Goal: Task Accomplishment & Management: Manage account settings

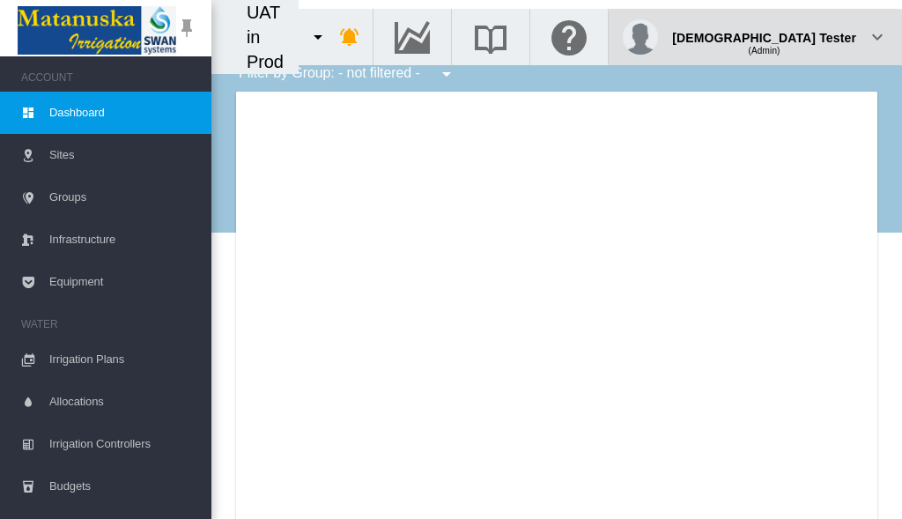
click at [812, 35] on div "(Admin)" at bounding box center [764, 44] width 184 height 18
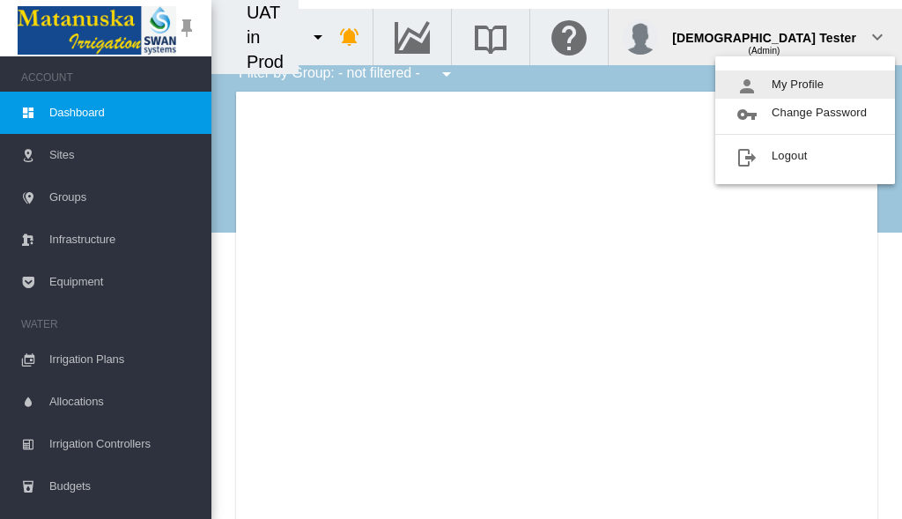
click at [805, 85] on button "My Profile" at bounding box center [805, 84] width 180 height 28
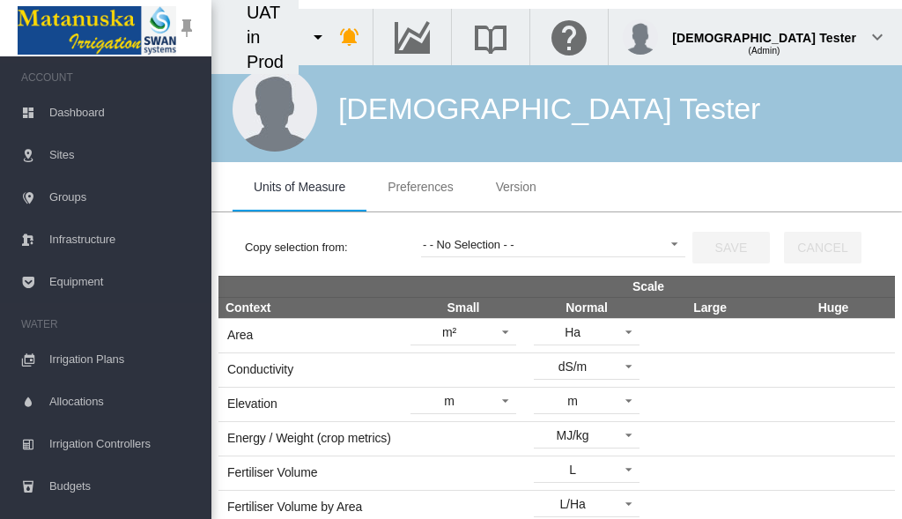
click at [420, 187] on span "Preferences" at bounding box center [420, 187] width 65 height 14
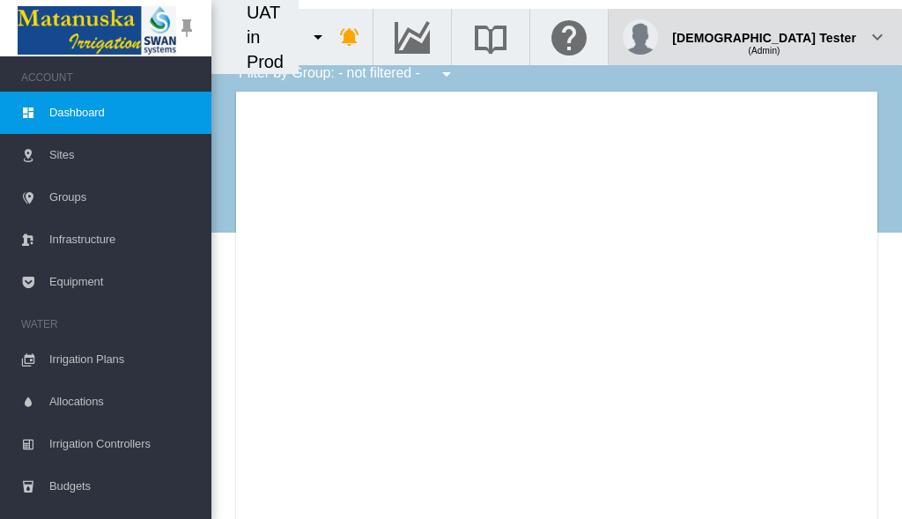
click at [812, 35] on div "(Admin)" at bounding box center [764, 44] width 184 height 18
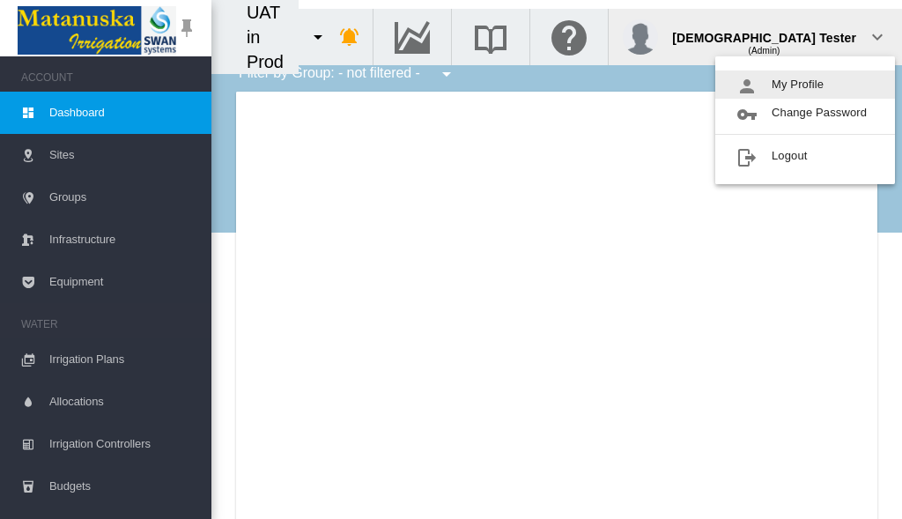
click at [805, 85] on button "My Profile" at bounding box center [805, 84] width 180 height 28
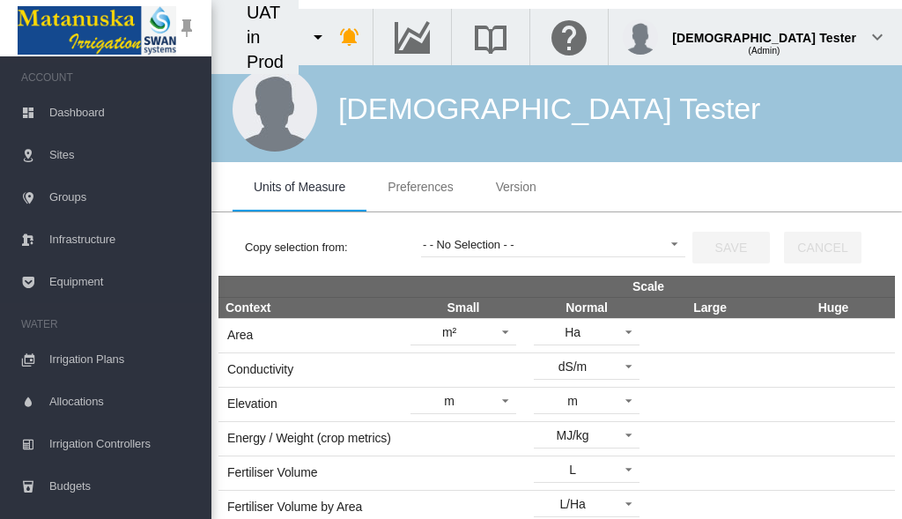
click at [420, 187] on span "Preferences" at bounding box center [420, 187] width 65 height 14
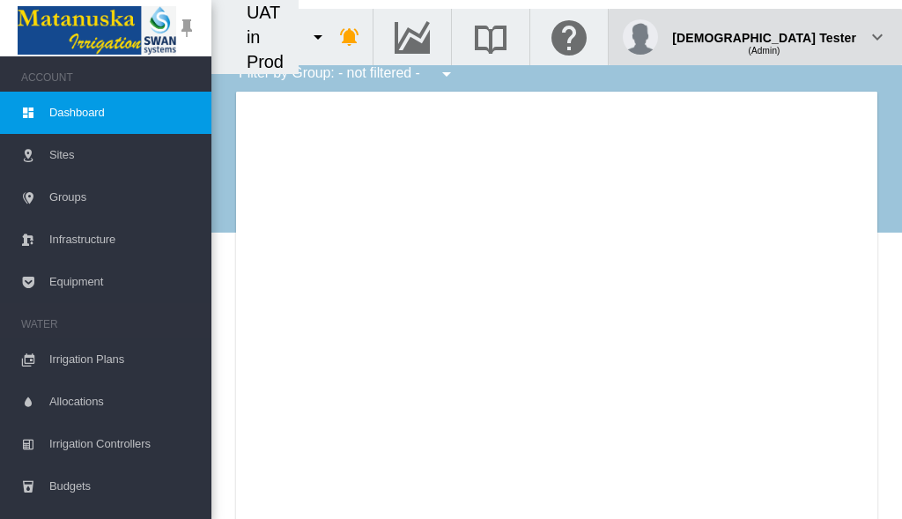
click at [812, 35] on div "(Admin)" at bounding box center [764, 44] width 184 height 18
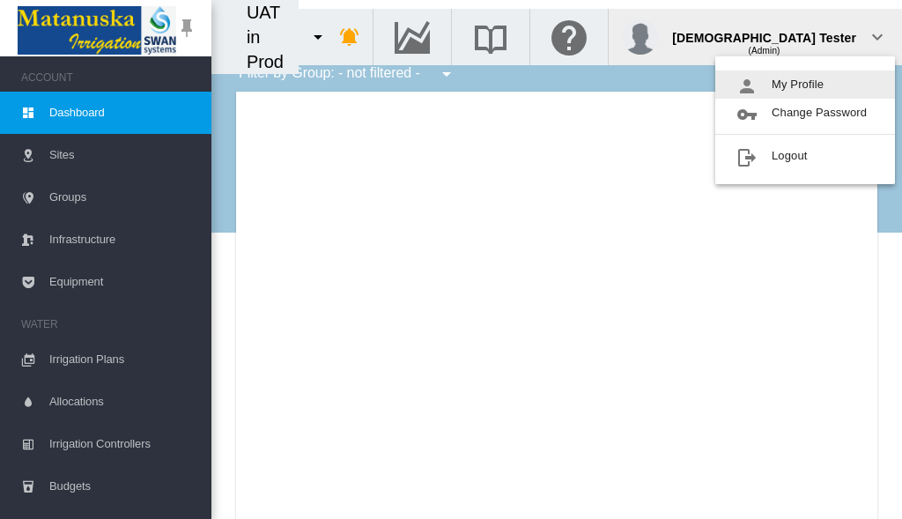
click at [805, 85] on button "My Profile" at bounding box center [805, 84] width 180 height 28
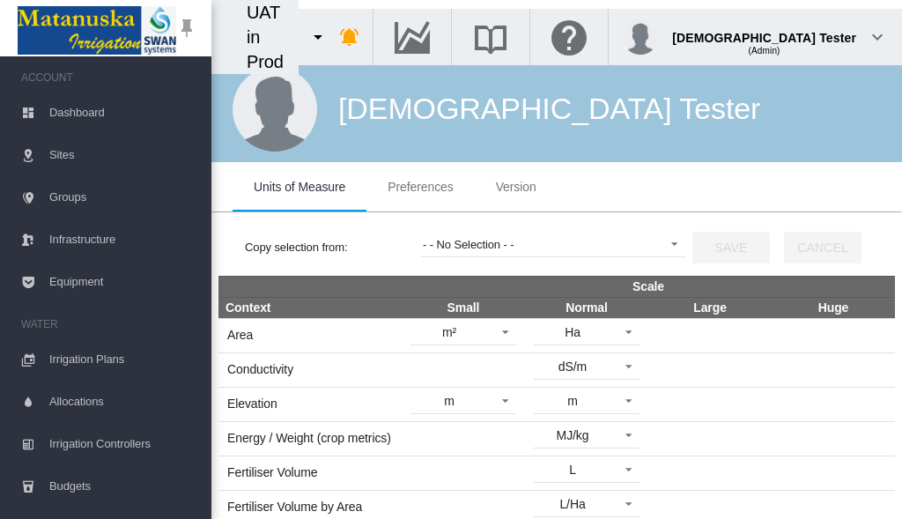
click at [420, 187] on span "Preferences" at bounding box center [420, 187] width 65 height 14
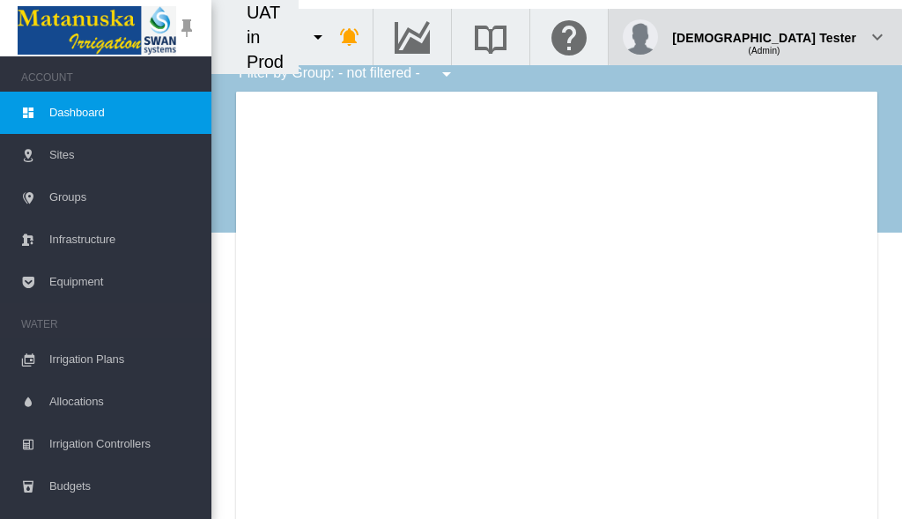
click at [812, 35] on div "(Admin)" at bounding box center [764, 44] width 184 height 18
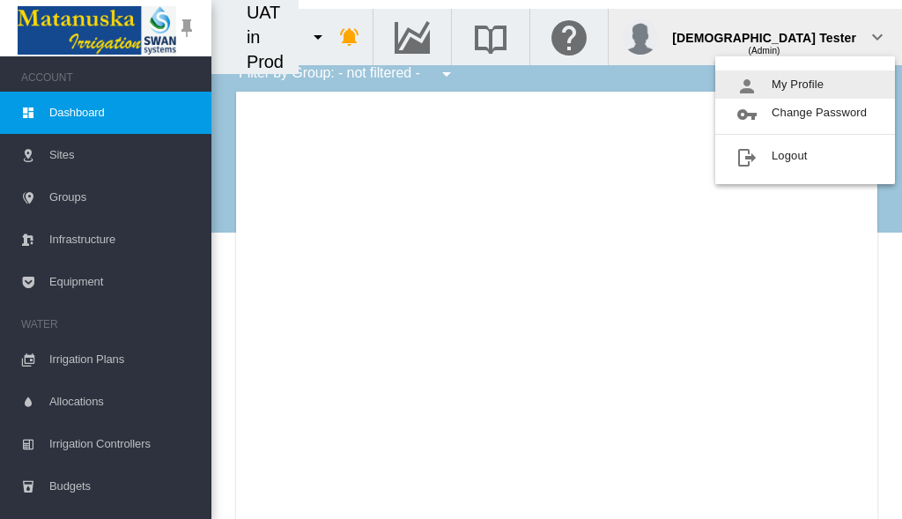
click at [805, 85] on button "My Profile" at bounding box center [805, 84] width 180 height 28
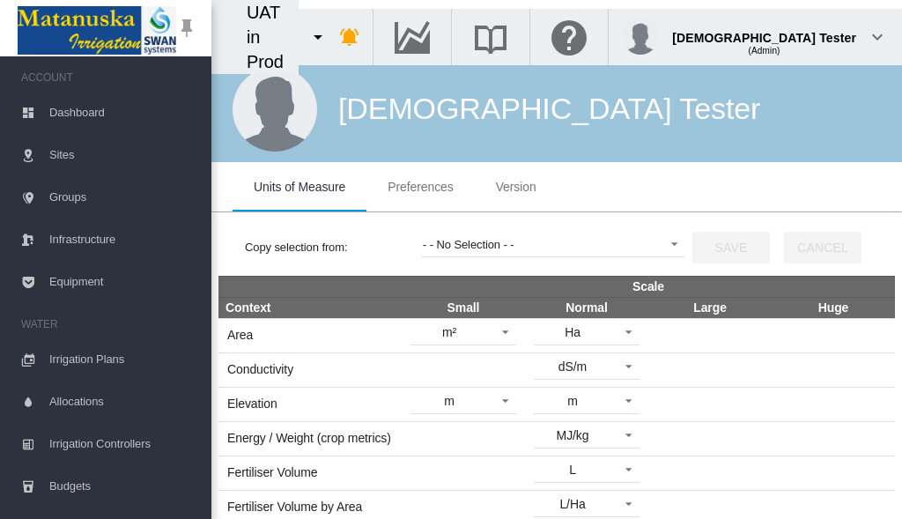
click at [420, 187] on span "Preferences" at bounding box center [420, 187] width 65 height 14
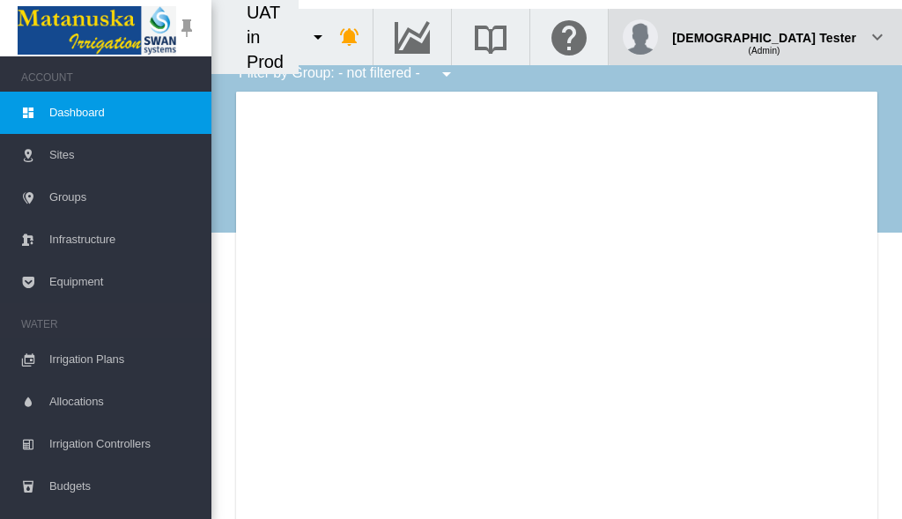
click at [812, 35] on div "(Admin)" at bounding box center [764, 44] width 184 height 18
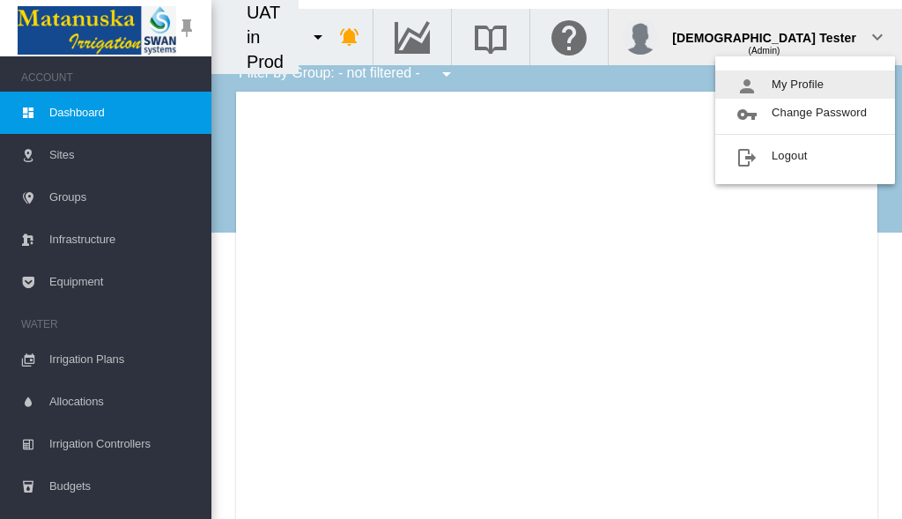
click at [805, 85] on button "My Profile" at bounding box center [805, 84] width 180 height 28
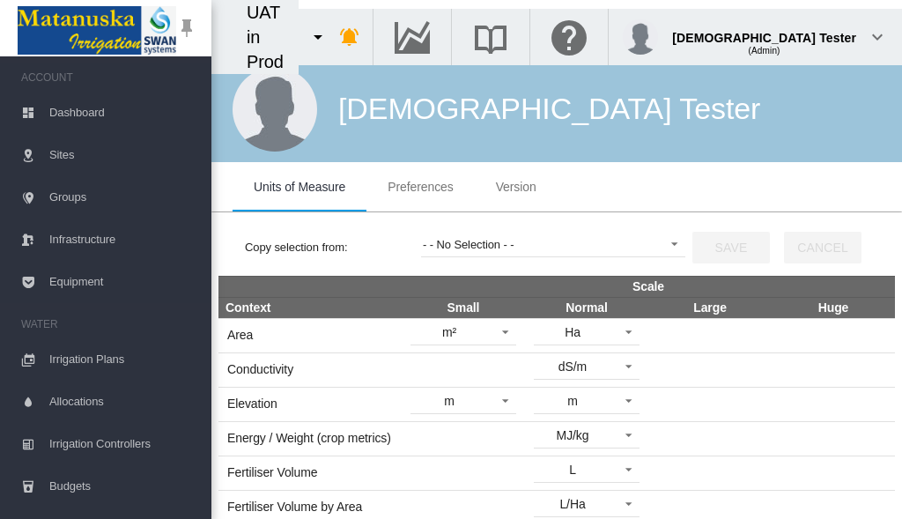
click at [420, 187] on span "Preferences" at bounding box center [420, 187] width 65 height 14
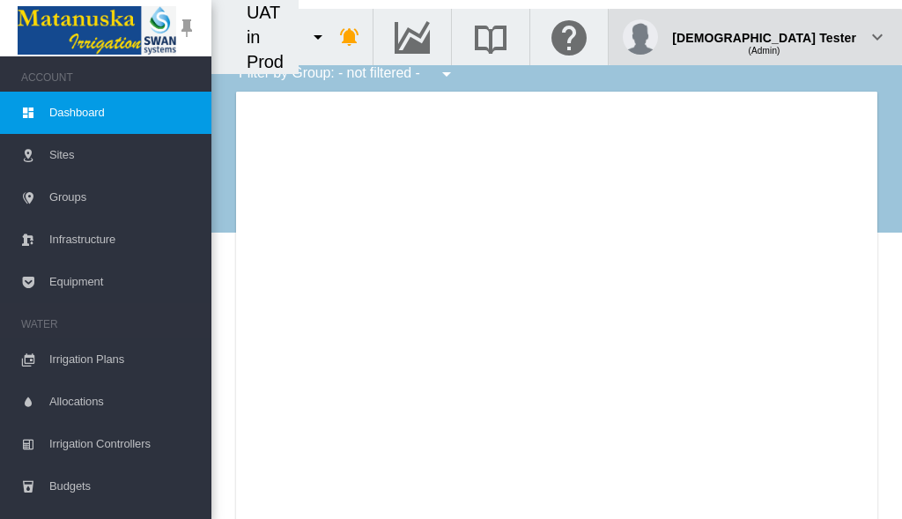
click at [812, 35] on div "(Admin)" at bounding box center [764, 44] width 184 height 18
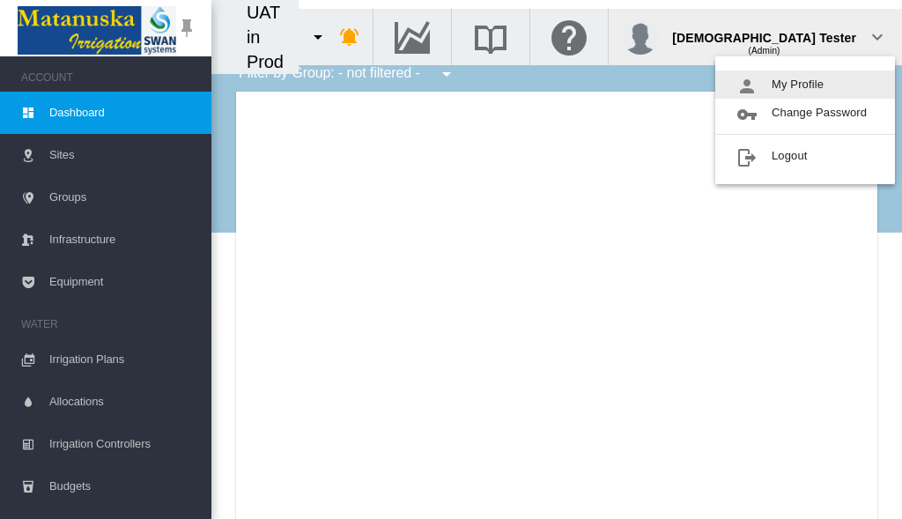
click at [805, 85] on button "My Profile" at bounding box center [805, 84] width 180 height 28
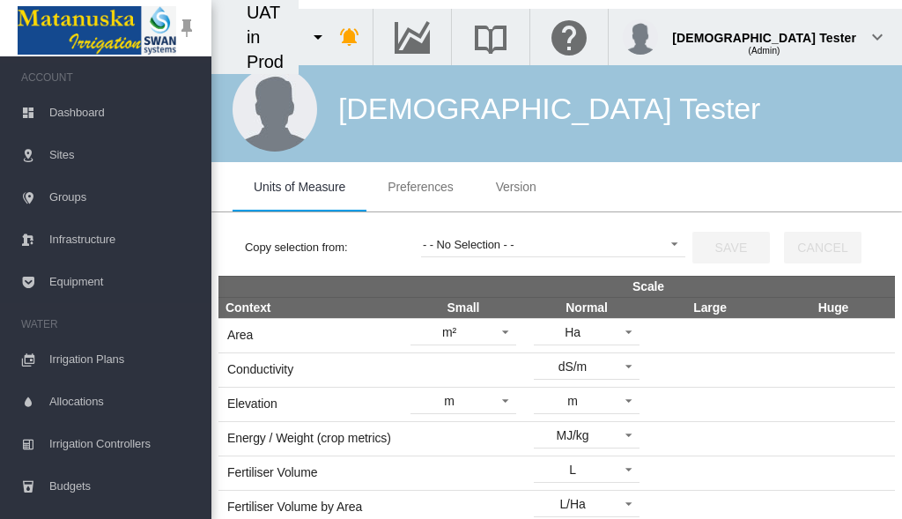
click at [420, 187] on span "Preferences" at bounding box center [420, 187] width 65 height 14
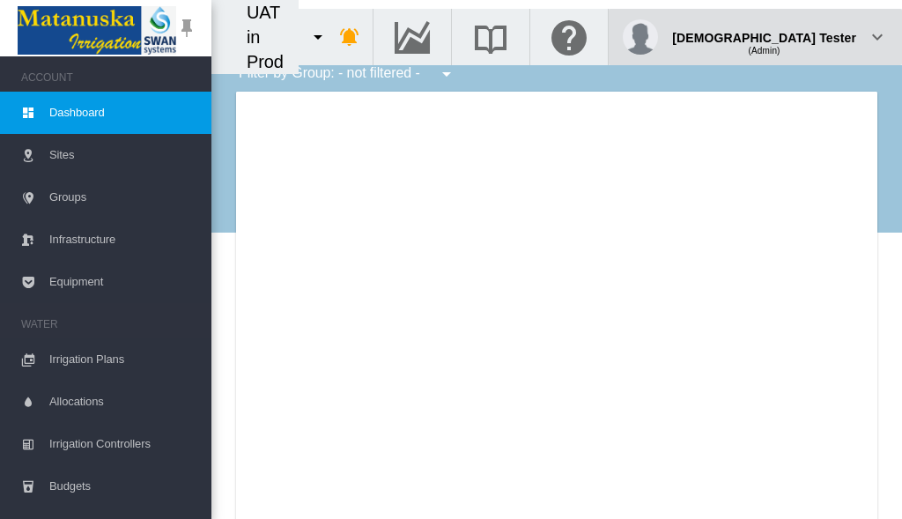
click at [812, 35] on div "(Admin)" at bounding box center [764, 44] width 184 height 18
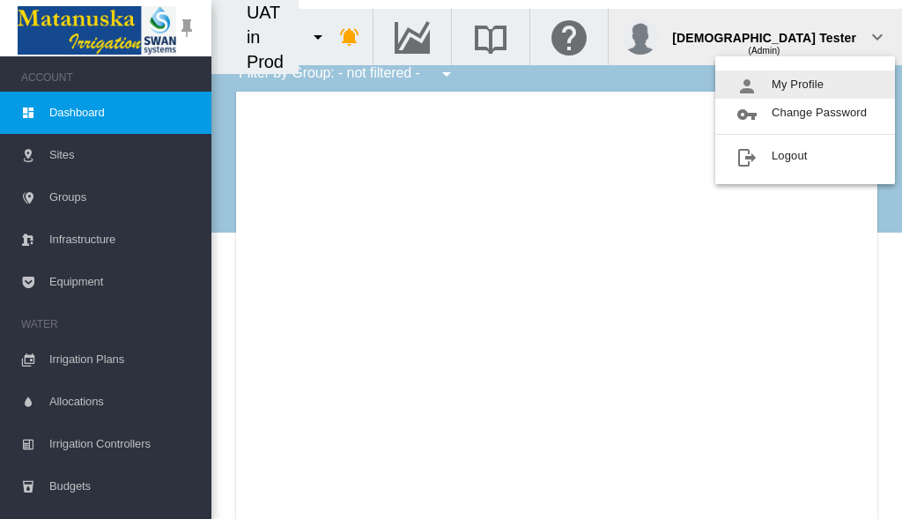
click at [805, 85] on button "My Profile" at bounding box center [805, 84] width 180 height 28
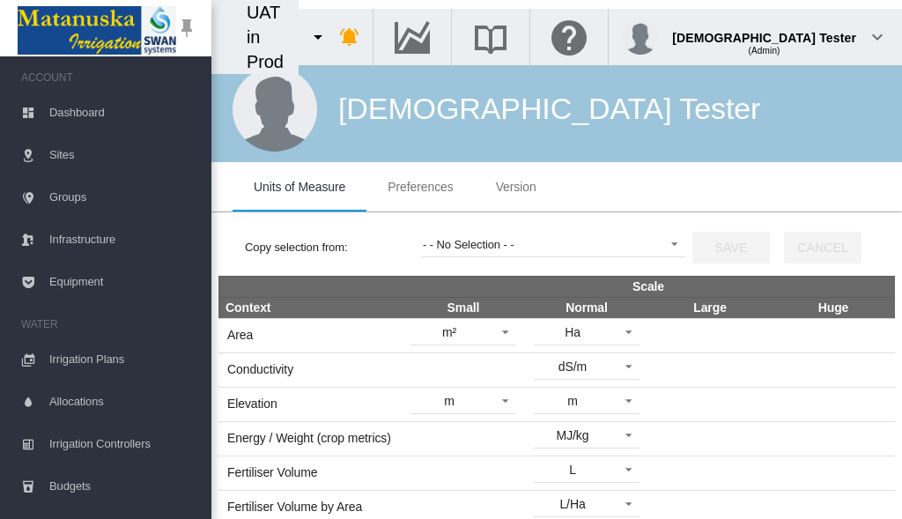
click at [420, 187] on span "Preferences" at bounding box center [420, 187] width 65 height 14
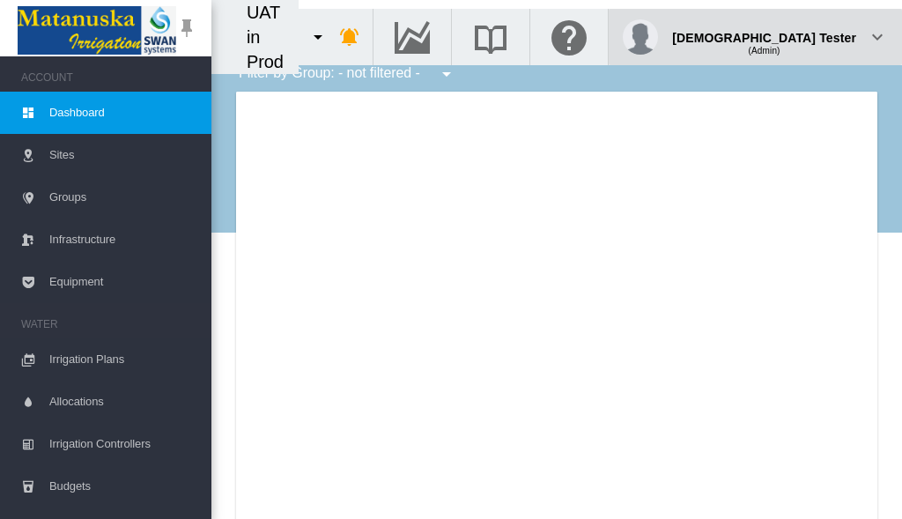
click at [812, 35] on div "(Admin)" at bounding box center [764, 44] width 184 height 18
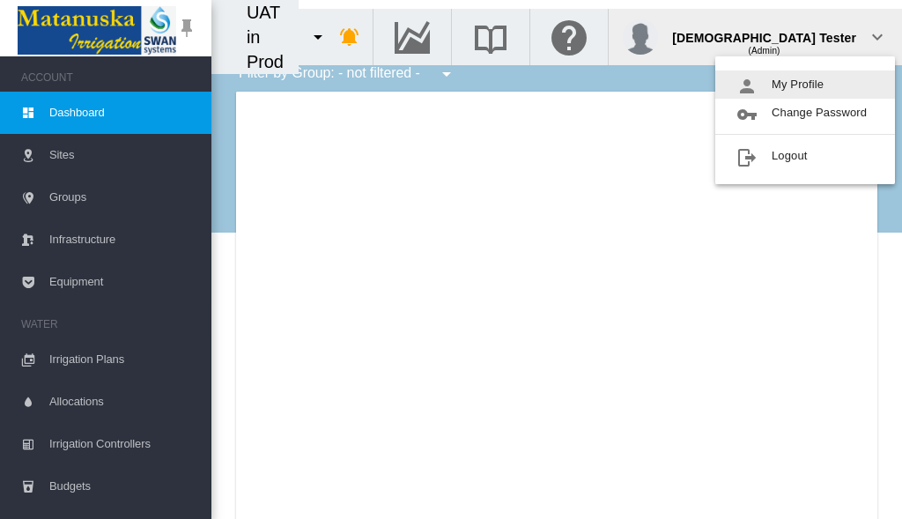
click at [805, 85] on button "My Profile" at bounding box center [805, 84] width 180 height 28
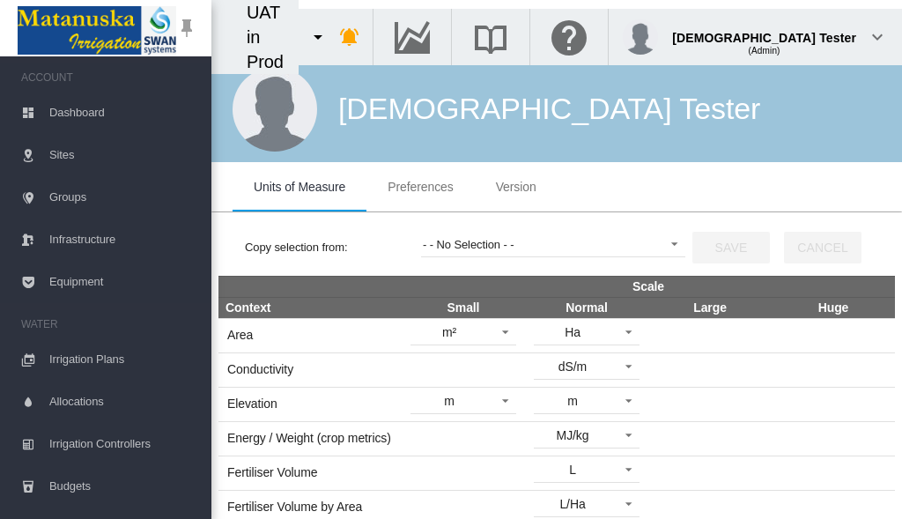
click at [420, 187] on span "Preferences" at bounding box center [420, 187] width 65 height 14
